Goal: Navigation & Orientation: Find specific page/section

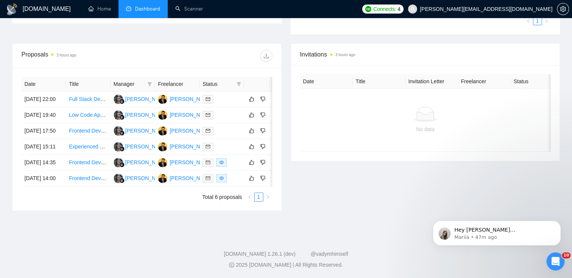
scroll to position [259, 0]
click at [560, 221] on icon "Dismiss notification" at bounding box center [559, 222] width 4 height 4
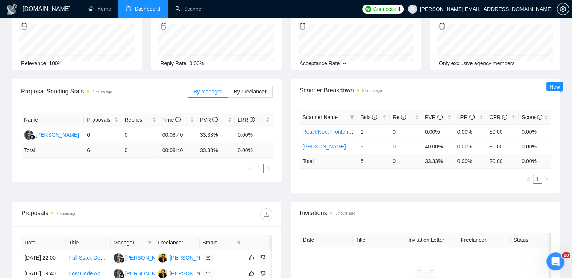
scroll to position [0, 0]
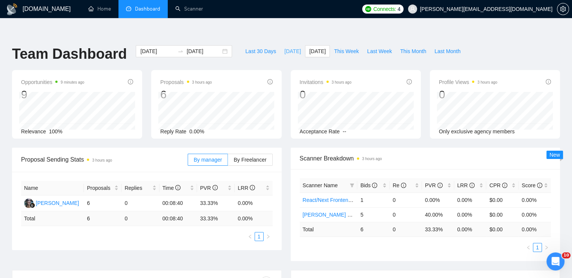
click at [284, 47] on span "[DATE]" at bounding box center [292, 51] width 17 height 8
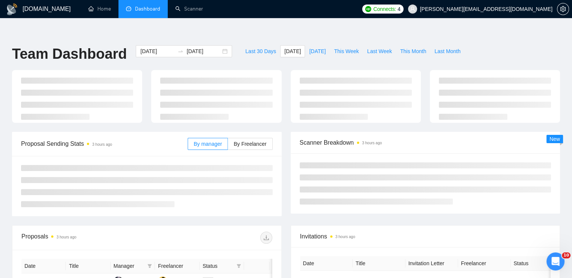
type input "[DATE]"
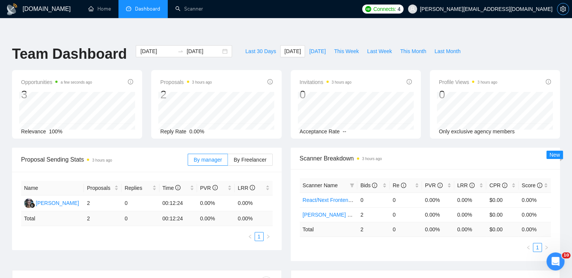
click at [561, 7] on icon "setting" at bounding box center [563, 9] width 6 height 6
click at [561, 7] on div "Connects: 4 [PERSON_NAME][EMAIL_ADDRESS][DOMAIN_NAME]" at bounding box center [465, 9] width 207 height 18
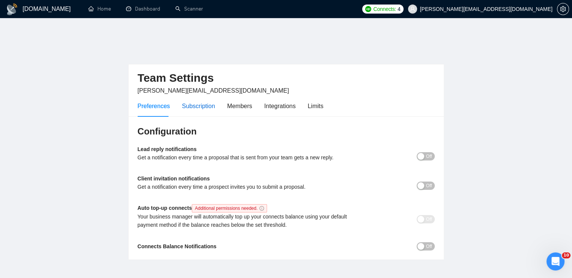
click at [205, 101] on div "Subscription" at bounding box center [198, 105] width 33 height 9
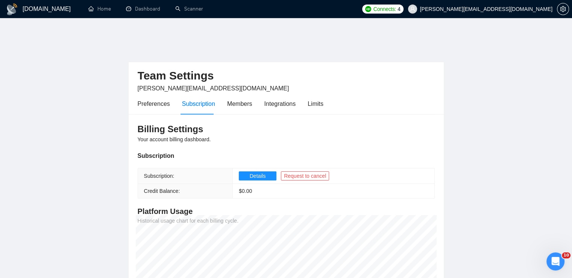
scroll to position [1, 0]
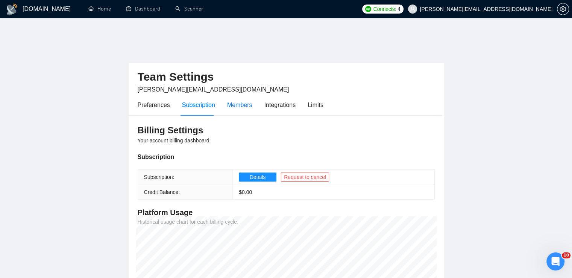
click at [241, 100] on div "Members" at bounding box center [239, 104] width 25 height 9
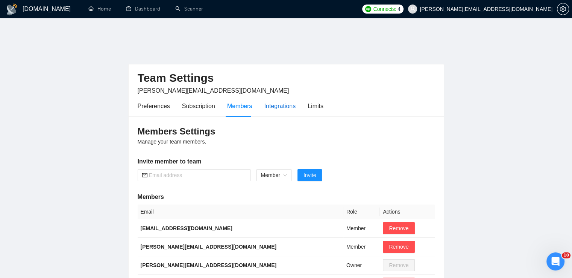
click at [277, 101] on div "Integrations" at bounding box center [280, 105] width 32 height 9
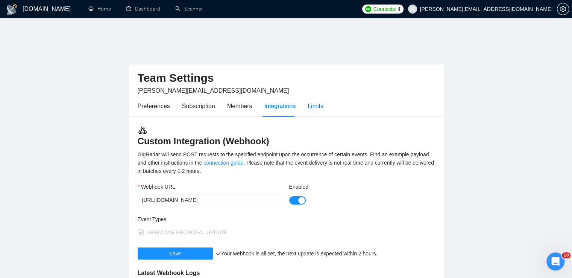
click at [312, 101] on div "Limits" at bounding box center [316, 105] width 16 height 9
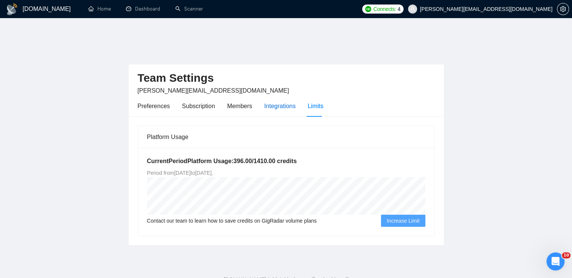
click at [270, 101] on div "Integrations" at bounding box center [280, 105] width 32 height 9
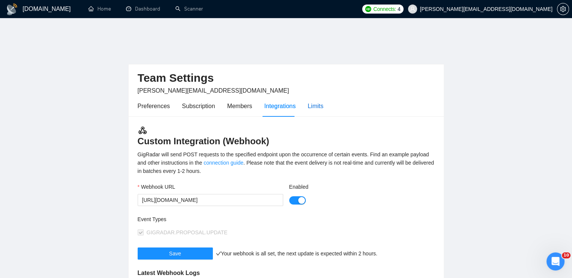
click at [322, 101] on div "Limits" at bounding box center [316, 105] width 16 height 9
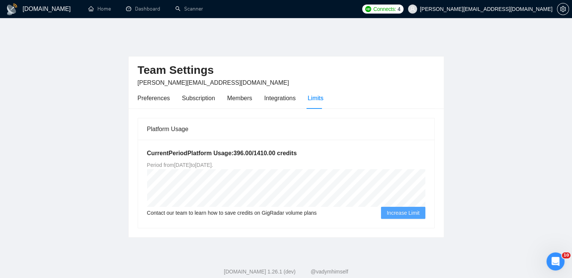
scroll to position [10, 0]
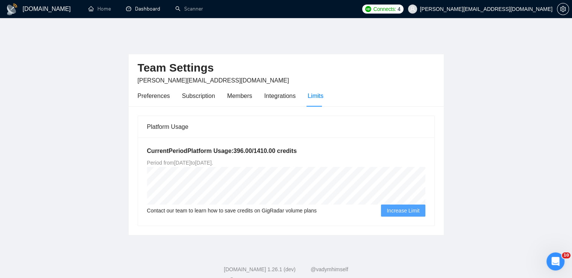
drag, startPoint x: 140, startPoint y: 9, endPoint x: 235, endPoint y: 16, distance: 95.0
click at [140, 9] on link "Dashboard" at bounding box center [143, 9] width 34 height 6
